Goal: Task Accomplishment & Management: Complete application form

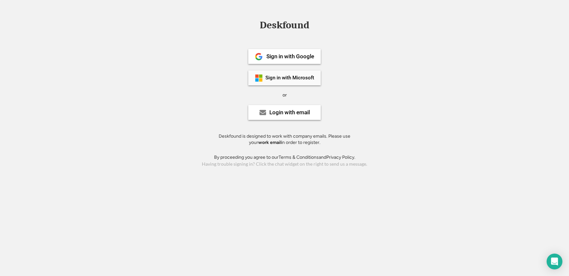
click at [295, 77] on div "Sign in with Microsoft" at bounding box center [289, 77] width 49 height 5
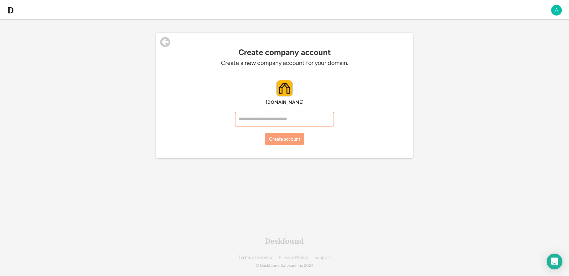
click at [305, 120] on input "input" at bounding box center [284, 119] width 99 height 15
type input "*******"
click at [280, 141] on button "Create account" at bounding box center [285, 139] width 40 height 12
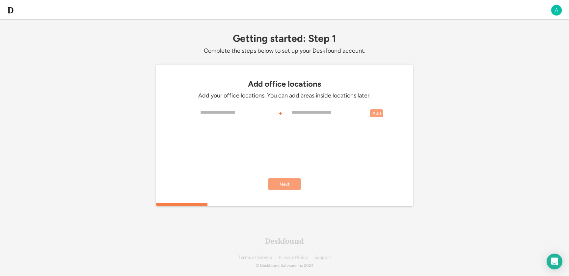
click at [250, 115] on input "input" at bounding box center [235, 112] width 72 height 13
click at [350, 160] on div "Add office locations Add your office locations. You can add areas inside locati…" at bounding box center [284, 128] width 250 height 99
click at [555, 14] on img at bounding box center [556, 10] width 12 height 12
click at [431, 28] on div "33.3333333333333% 33.3333333333333% Getting started: Step 1 Complete the steps …" at bounding box center [284, 115] width 316 height 230
